Goal: Transaction & Acquisition: Purchase product/service

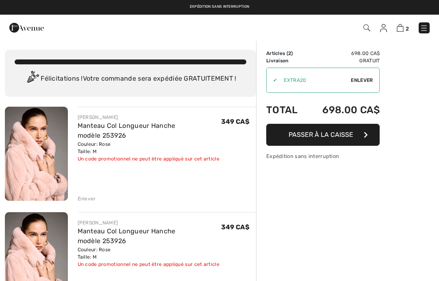
checkbox input "true"
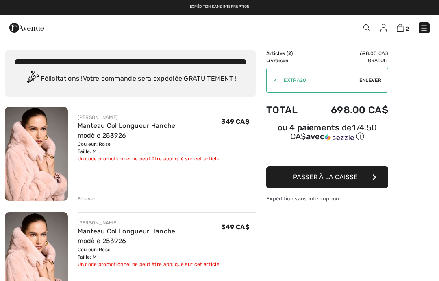
click at [379, 78] on span "Enlever" at bounding box center [371, 79] width 22 height 7
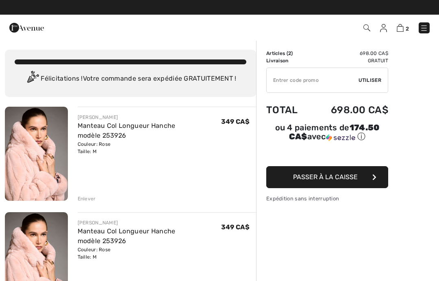
click at [408, 26] on span "2" at bounding box center [407, 29] width 3 height 6
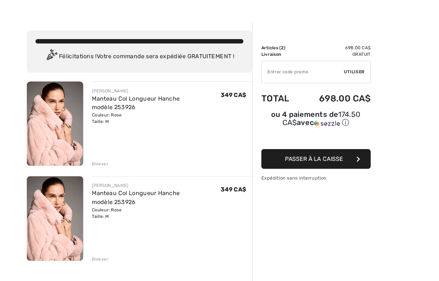
scroll to position [47, 0]
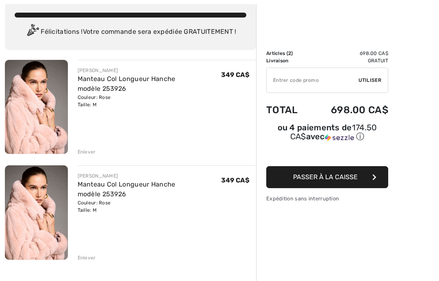
click at [171, 187] on link "Manteau Col Longueur Hanche modèle 253926" at bounding box center [127, 188] width 98 height 17
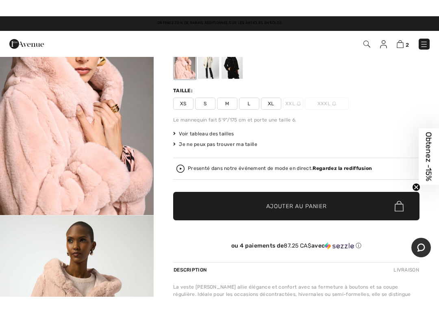
scroll to position [39, 0]
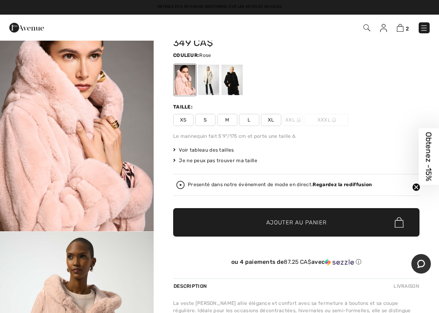
click at [403, 25] on img at bounding box center [400, 28] width 7 height 8
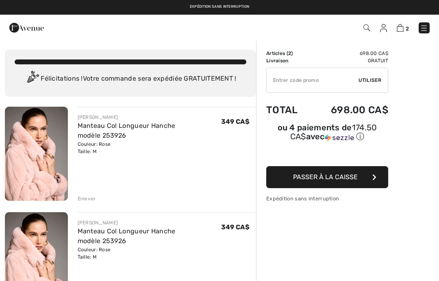
click at [294, 54] on td "Articles ( 2 )" at bounding box center [287, 53] width 43 height 7
click at [424, 32] on img at bounding box center [424, 28] width 8 height 8
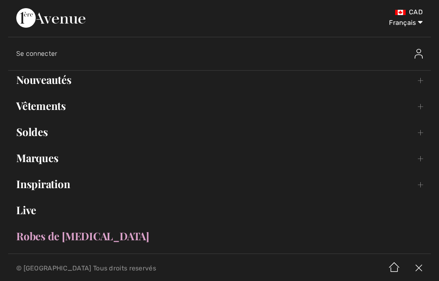
click at [421, 271] on img at bounding box center [419, 267] width 24 height 25
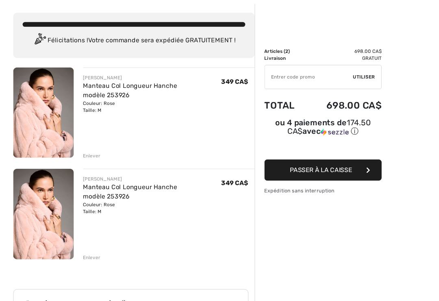
scroll to position [37, 0]
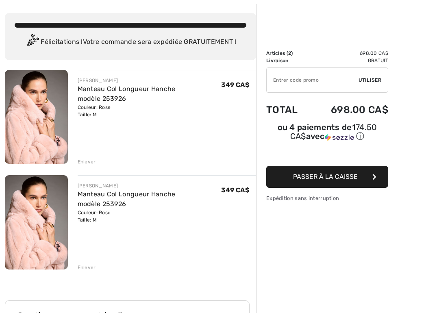
click at [88, 265] on div "Enlever" at bounding box center [87, 267] width 18 height 7
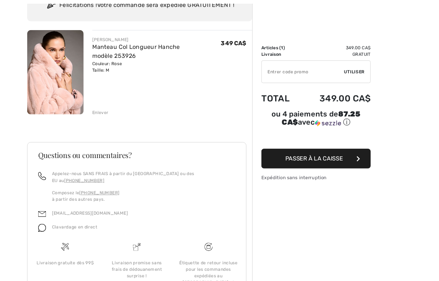
scroll to position [73, 0]
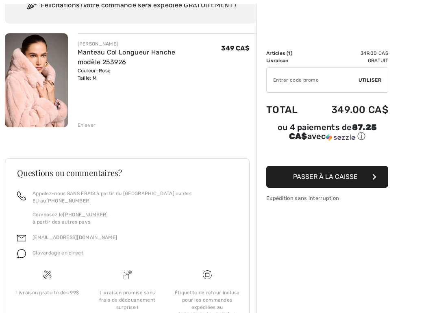
click at [366, 80] on span "Utiliser" at bounding box center [370, 79] width 23 height 7
click at [309, 86] on input "TEXT" at bounding box center [313, 80] width 92 height 24
type input "1"
type input "R"
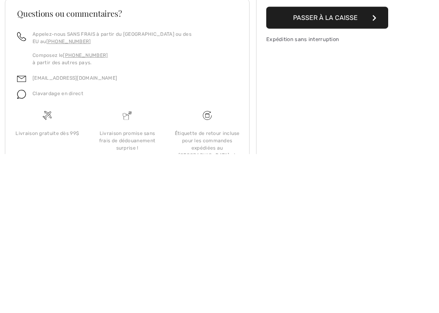
type input "8"
